Goal: Transaction & Acquisition: Purchase product/service

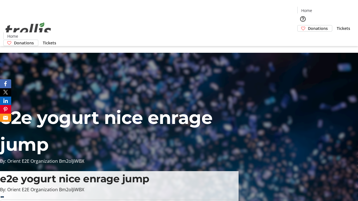
click at [308, 25] on span "Donations" at bounding box center [318, 28] width 20 height 6
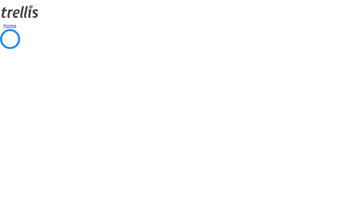
select select "CA"
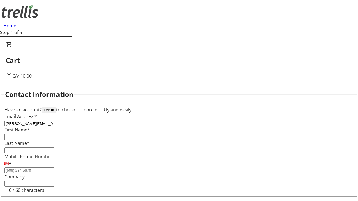
type input "[PERSON_NAME][EMAIL_ADDRESS][DOMAIN_NAME]"
type input "[PERSON_NAME]"
type input "Cummerata"
type input "[STREET_ADDRESS][PERSON_NAME]"
type input "Kelowna"
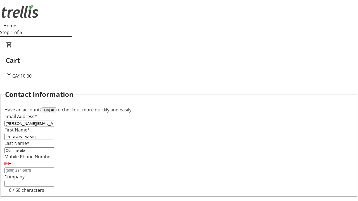
select select "BC"
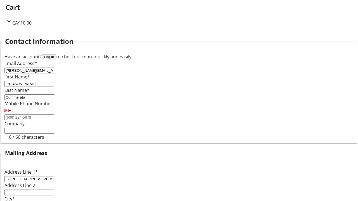
type input "Kelowna"
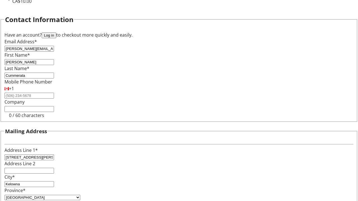
type input "V1Y 0C2"
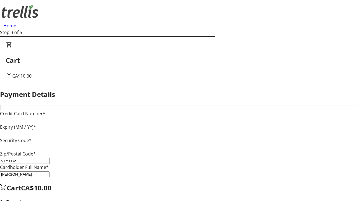
type input "V1Y 0C2"
